Goal: Task Accomplishment & Management: Use online tool/utility

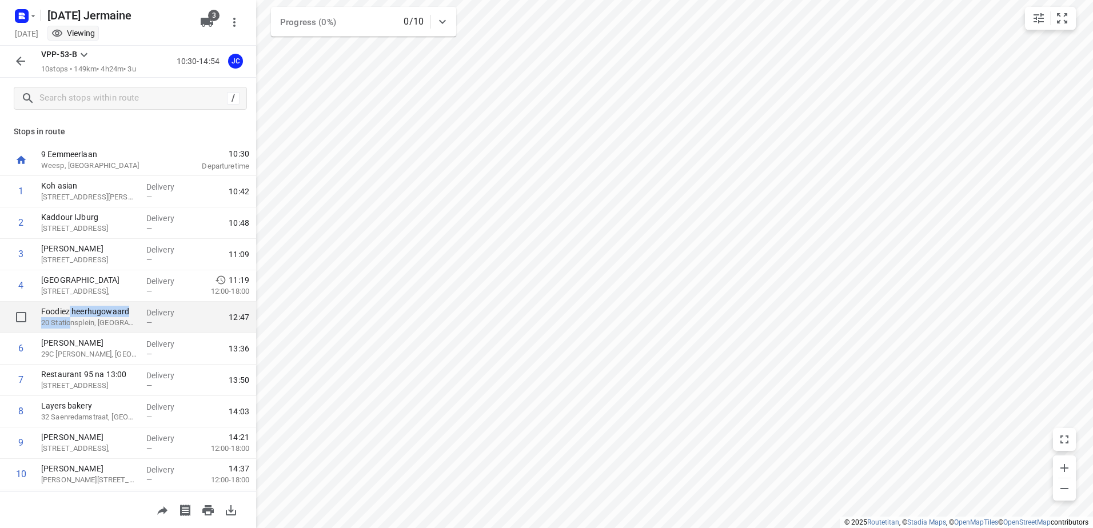
click at [71, 318] on div "Foodiez heerhugowaard 20 Stationsplein, [GEOGRAPHIC_DATA]" at bounding box center [89, 317] width 105 height 31
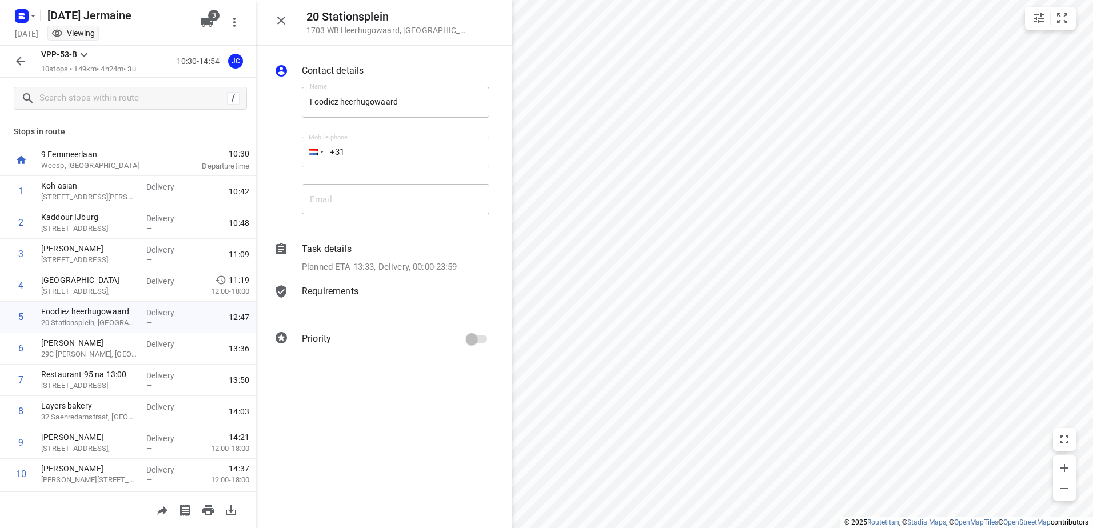
click at [14, 63] on icon "button" at bounding box center [21, 61] width 14 height 14
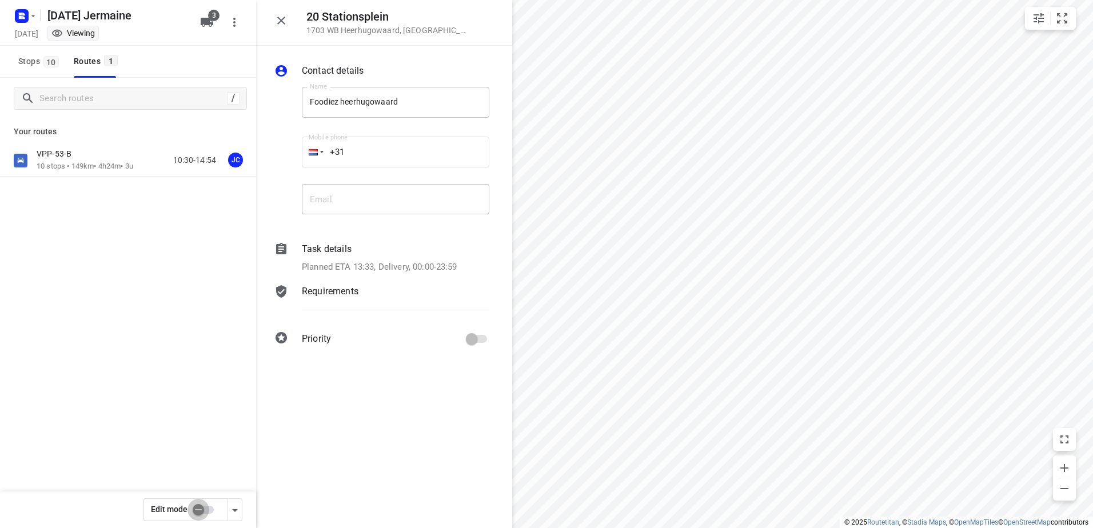
click at [204, 504] on input "checkbox" at bounding box center [198, 510] width 65 height 22
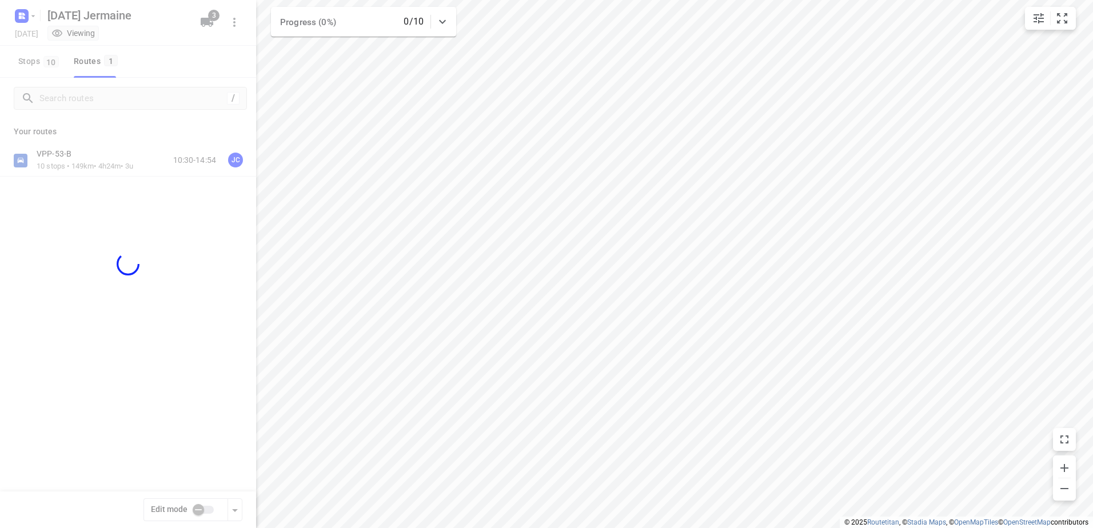
drag, startPoint x: 130, startPoint y: 179, endPoint x: 130, endPoint y: 171, distance: 8.0
click at [129, 177] on div at bounding box center [128, 264] width 256 height 528
checkbox input "true"
click at [125, 161] on div at bounding box center [128, 264] width 256 height 528
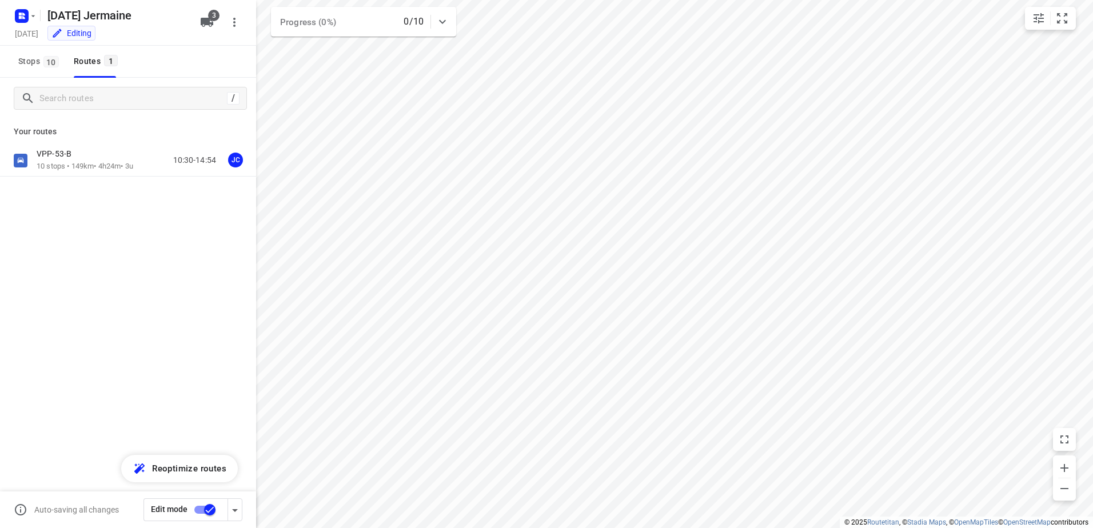
click at [125, 161] on p "10 stops • 149km • 4h24m • 3u" at bounding box center [85, 166] width 97 height 11
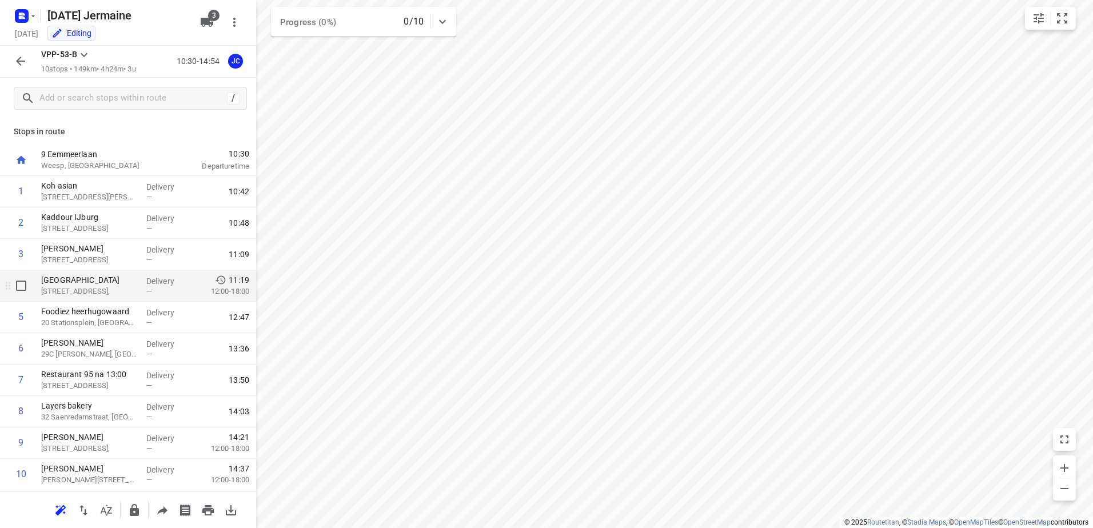
click at [148, 290] on span "—" at bounding box center [149, 291] width 6 height 9
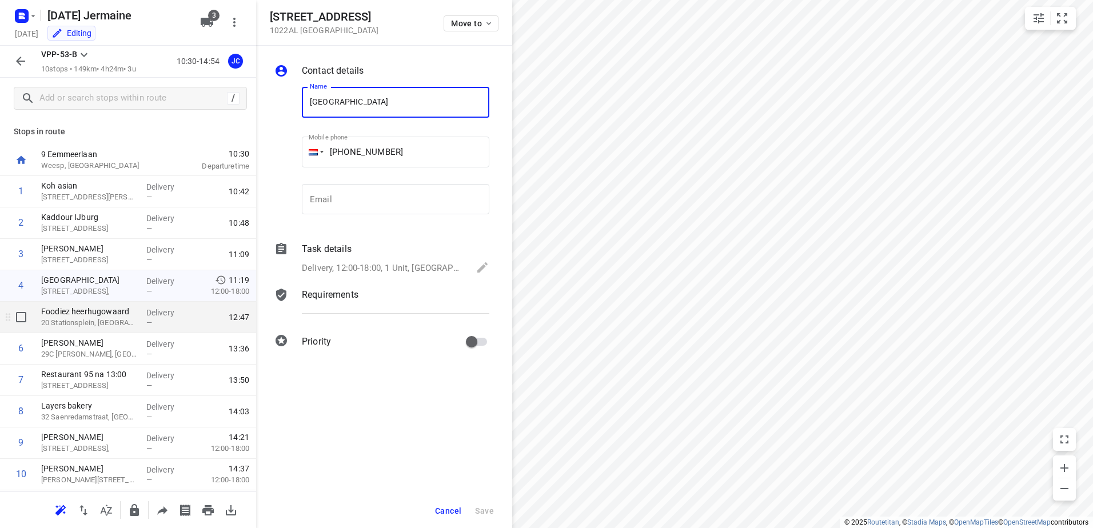
click at [146, 320] on span "—" at bounding box center [149, 322] width 6 height 9
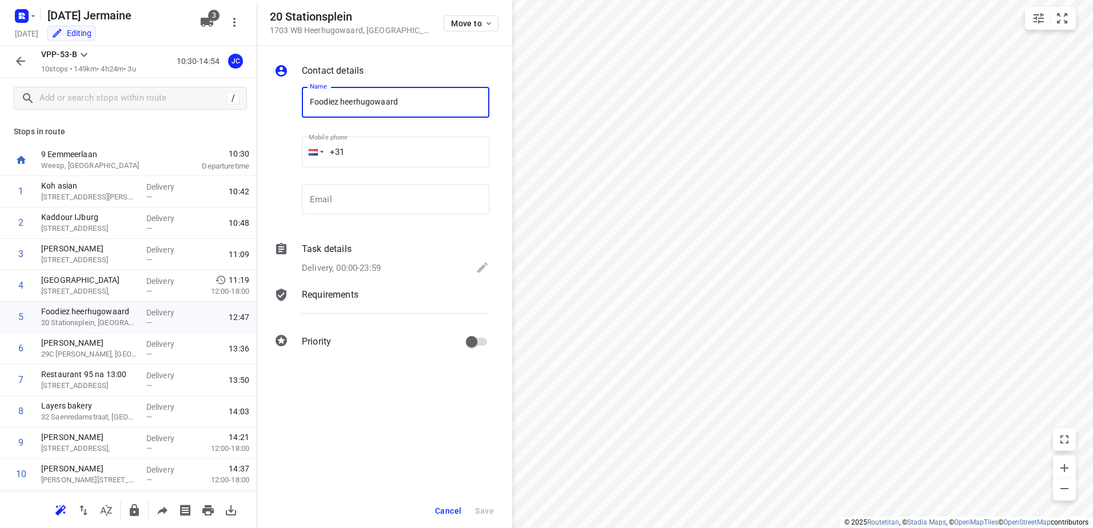
click at [386, 166] on input "+31" at bounding box center [395, 152] width 187 height 31
paste input "48706612"
click at [348, 151] on input "[PHONE_NUMBER]" at bounding box center [395, 152] width 187 height 31
type input "[PHONE_NUMBER]"
click at [483, 507] on span "Save" at bounding box center [484, 510] width 19 height 9
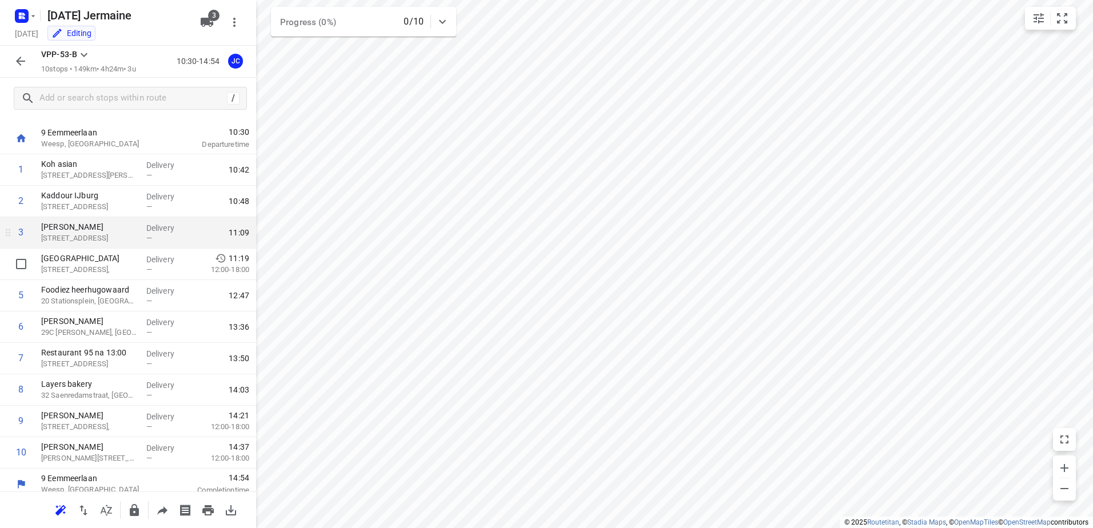
scroll to position [30, 0]
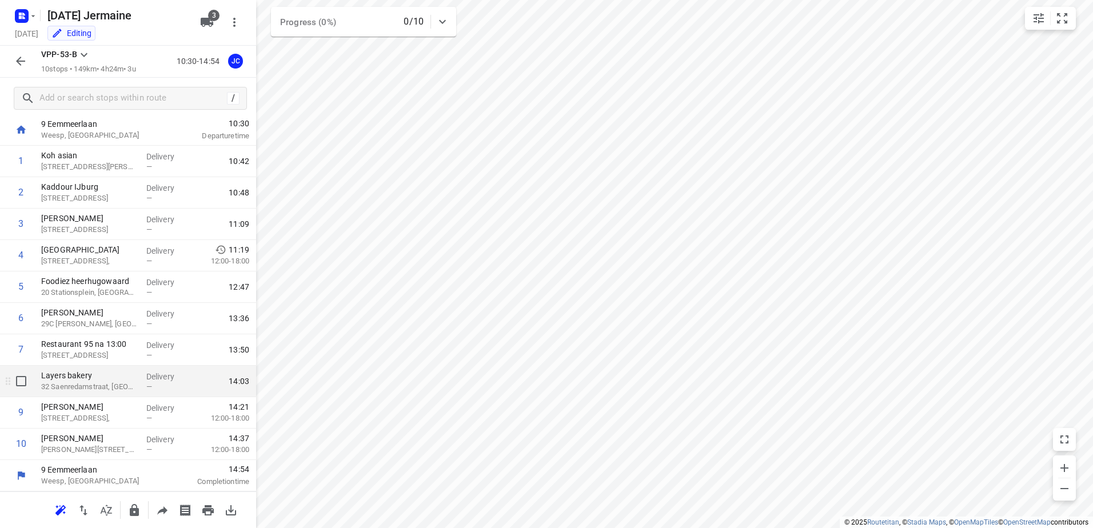
click at [95, 388] on p "32 Saenredamstraat, [GEOGRAPHIC_DATA]" at bounding box center [89, 386] width 96 height 11
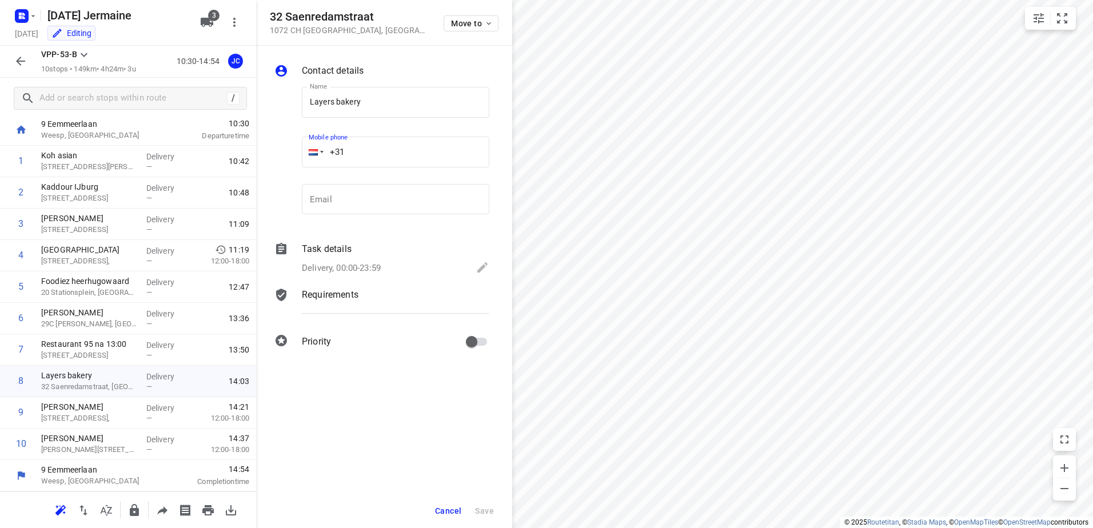
click at [398, 145] on input "+31" at bounding box center [395, 152] width 187 height 31
paste input "630579793"
click at [346, 153] on input "[PHONE_NUMBER]" at bounding box center [395, 152] width 187 height 31
type input "[PHONE_NUMBER]"
click at [486, 508] on span "Save" at bounding box center [484, 510] width 19 height 9
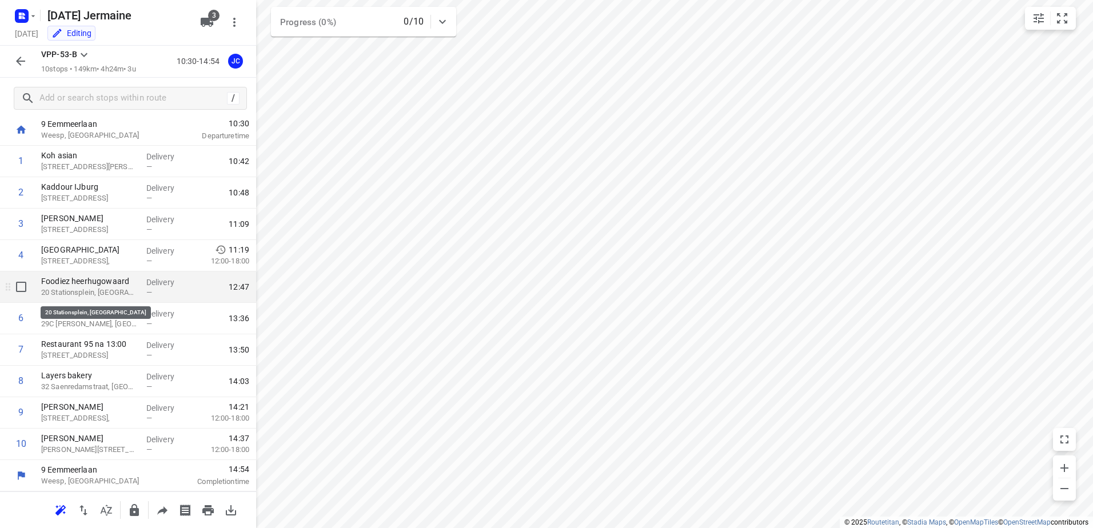
click at [103, 292] on p "20 Stationsplein, [GEOGRAPHIC_DATA]" at bounding box center [89, 292] width 96 height 11
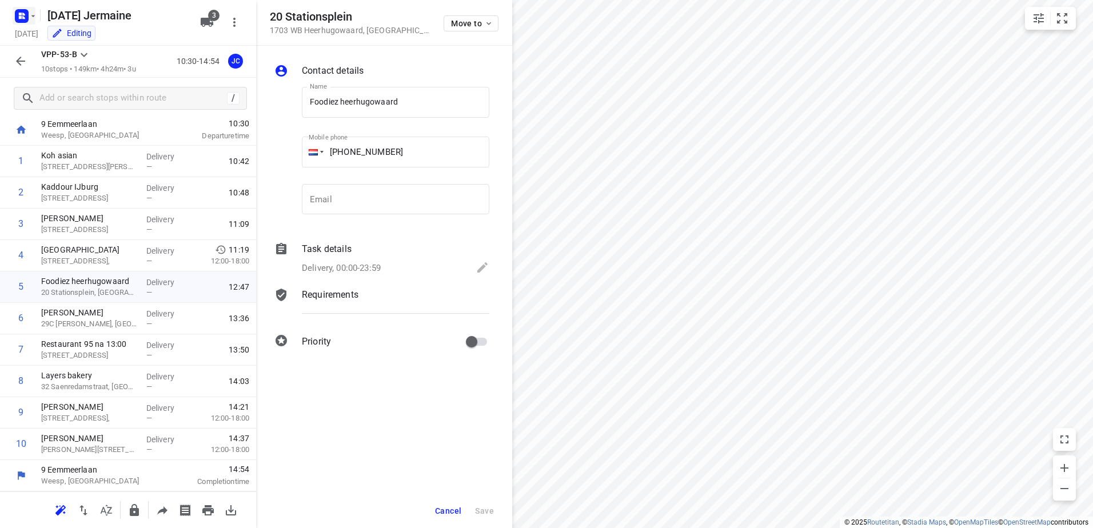
click at [18, 21] on rect "button" at bounding box center [22, 16] width 14 height 14
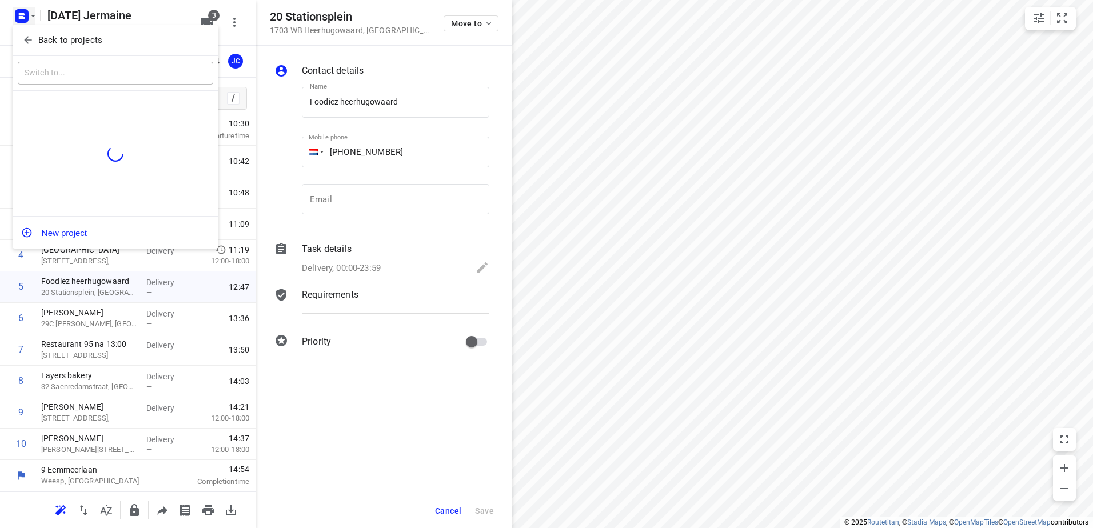
click at [23, 35] on icon "button" at bounding box center [27, 39] width 11 height 11
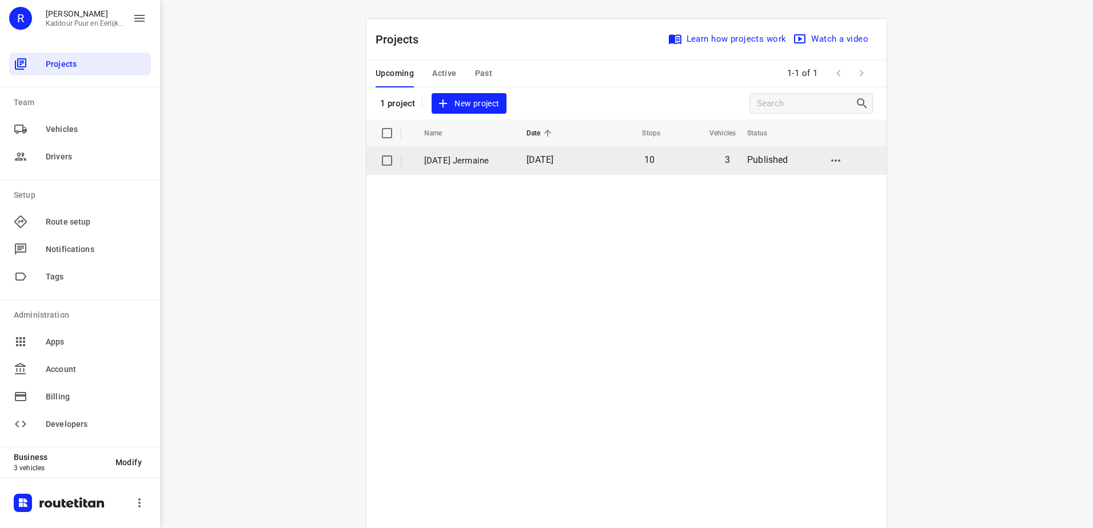
click at [546, 162] on span "[DATE]" at bounding box center [539, 159] width 27 height 11
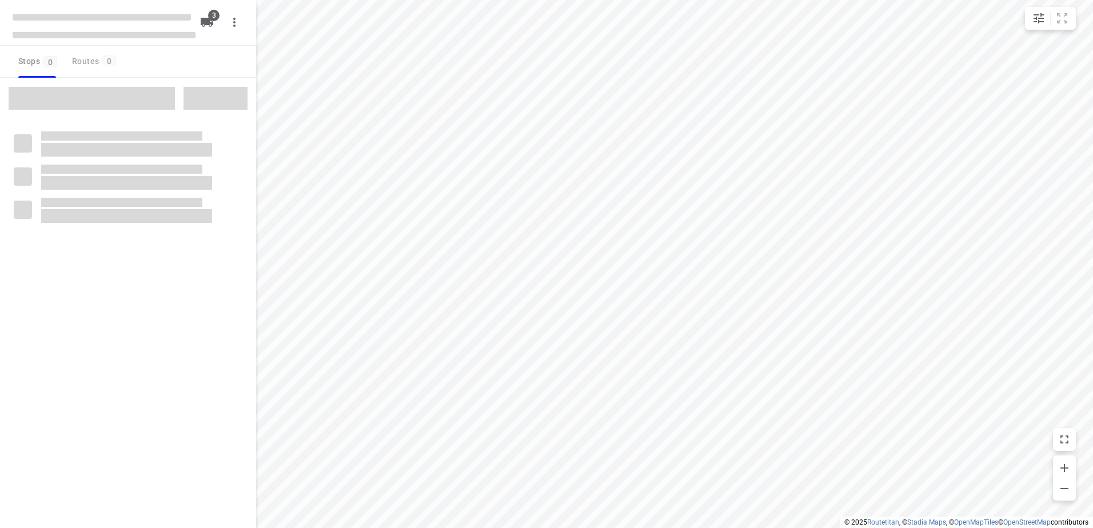
type input "distance"
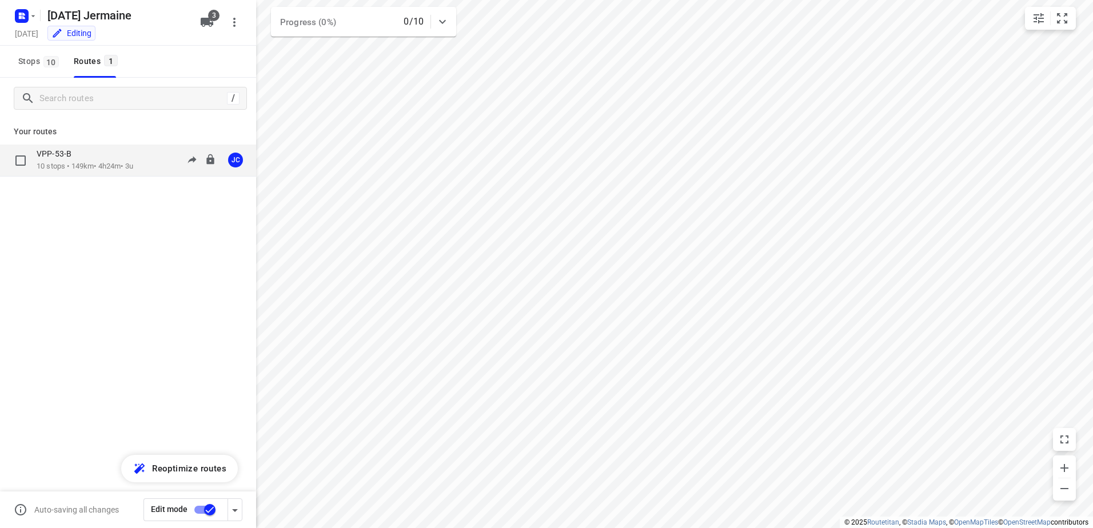
click at [110, 173] on div "VPP-53-B 10 stops • 149km • 4h24m • 3u 10:30-14:54 JC" at bounding box center [128, 161] width 256 height 32
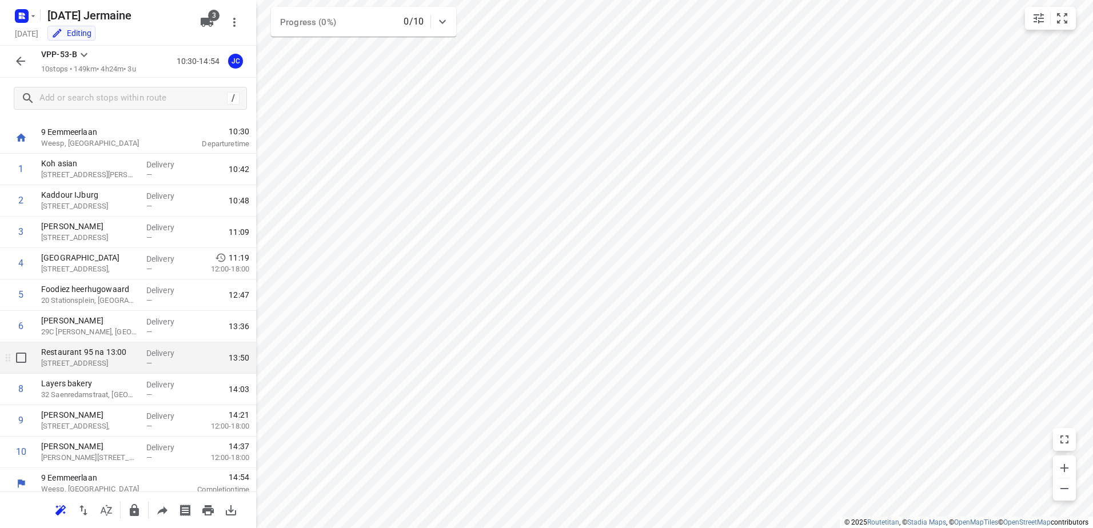
scroll to position [30, 0]
